Goal: Information Seeking & Learning: Understand process/instructions

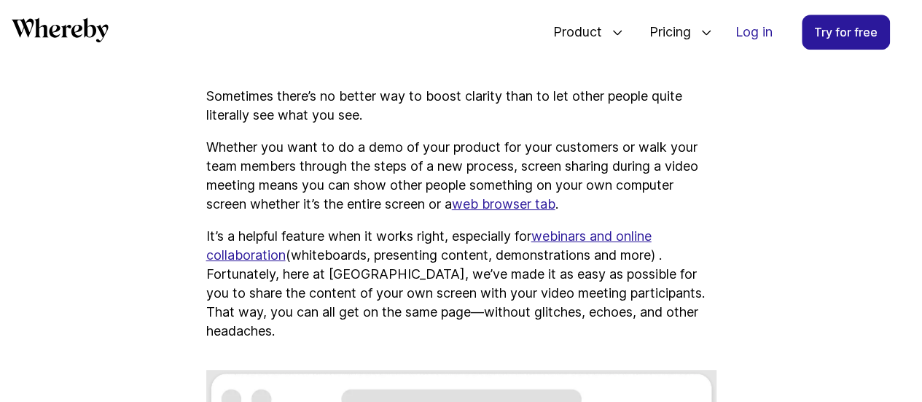
scroll to position [463, 0]
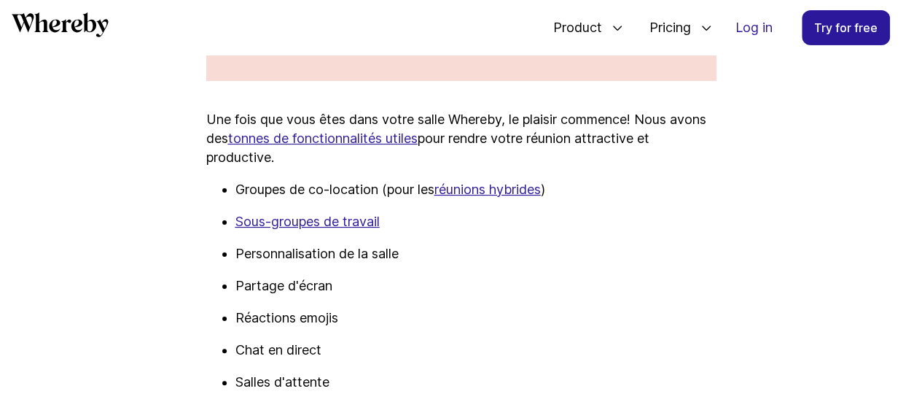
scroll to position [2523, 0]
click at [275, 296] on p "Partage d'écran" at bounding box center [475, 286] width 481 height 19
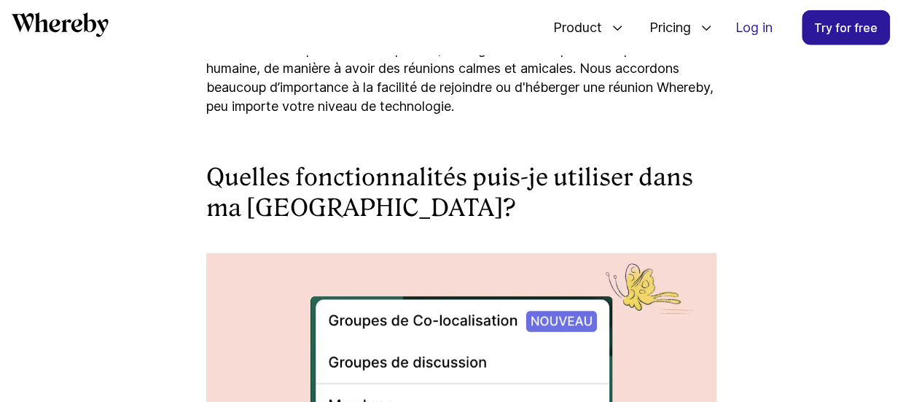
scroll to position [2026, 0]
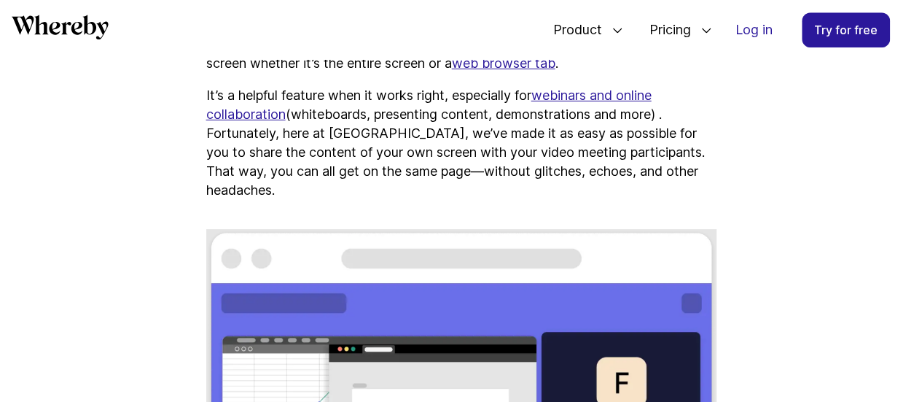
scroll to position [597, 0]
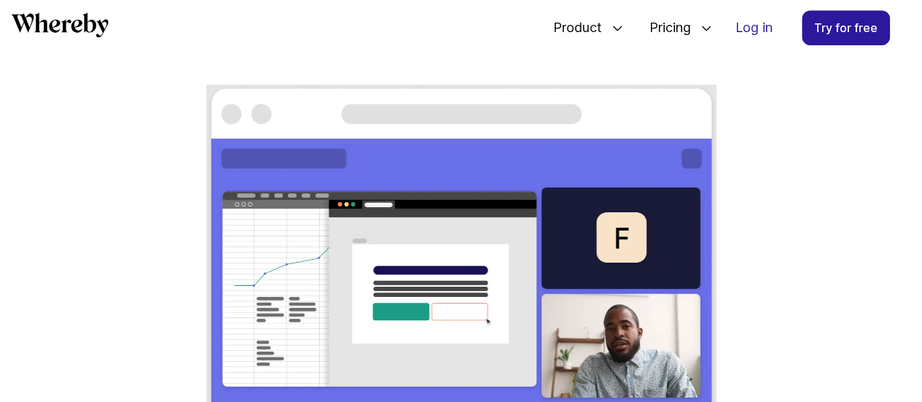
click at [345, 224] on img at bounding box center [461, 277] width 510 height 385
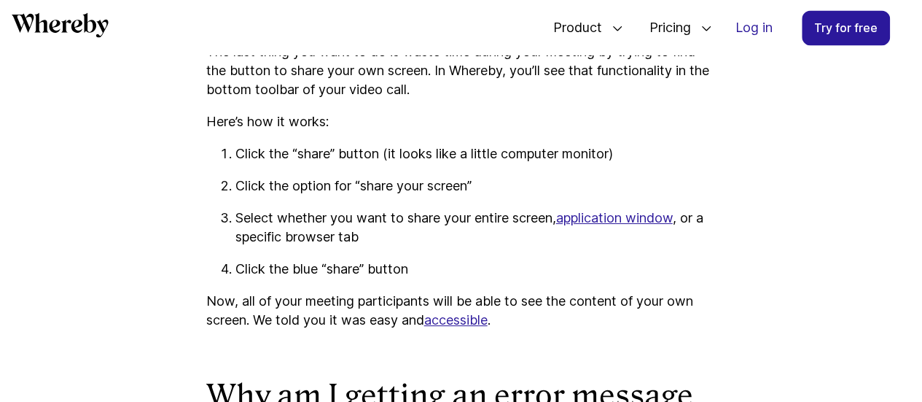
scroll to position [1265, 0]
